Goal: Browse casually

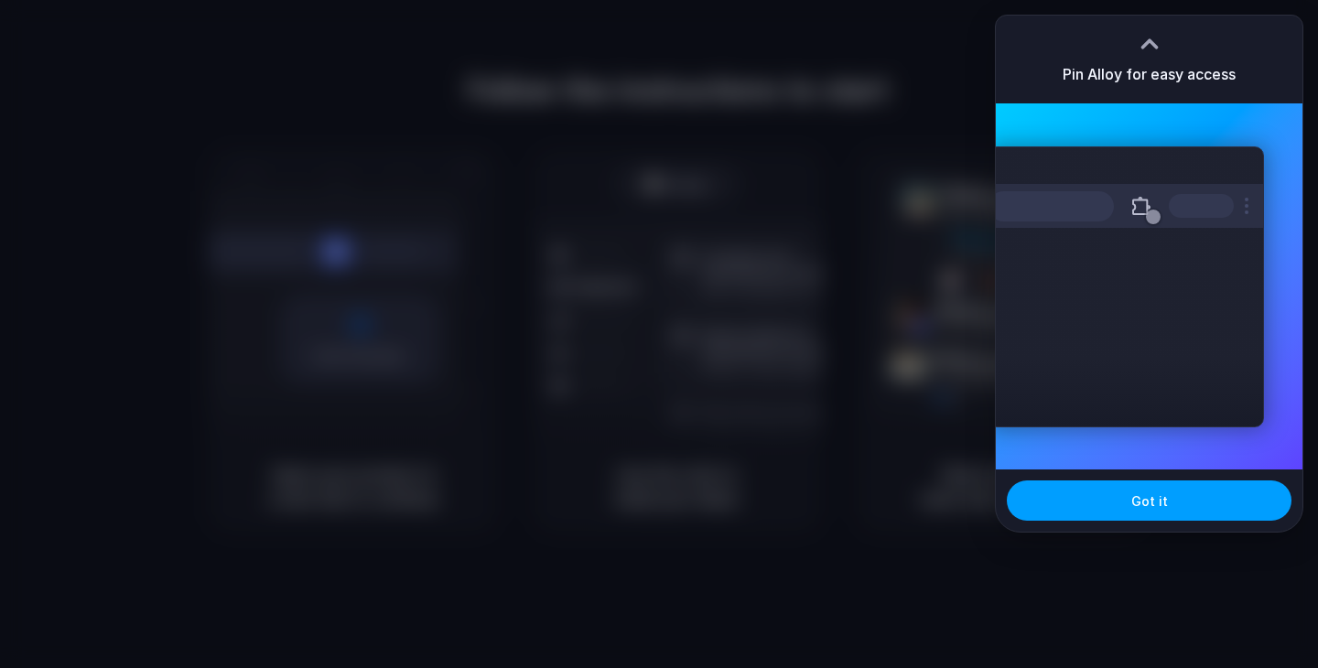
click at [1151, 510] on span "Got it" at bounding box center [1150, 501] width 37 height 19
